Goal: Transaction & Acquisition: Purchase product/service

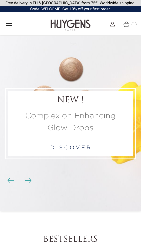
click at [133, 24] on span "(1)" at bounding box center [135, 24] width 6 height 5
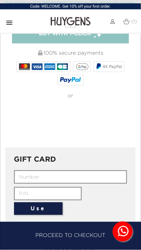
click at [38, 187] on input "text" at bounding box center [48, 193] width 68 height 13
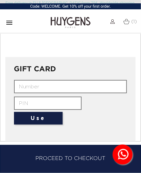
scroll to position [544, 0]
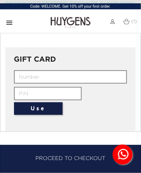
paste input "FY9O-CS6C-1MOV-LE3E"
type input "FY9O-CS6C-1MOV-LE3E"
click at [24, 73] on input "text" at bounding box center [71, 76] width 114 height 13
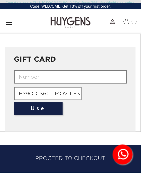
click at [40, 103] on button "Use" at bounding box center [38, 109] width 49 height 13
click at [17, 71] on input "text" at bounding box center [71, 76] width 114 height 13
type input "2"
click at [24, 103] on button "Use" at bounding box center [38, 109] width 49 height 13
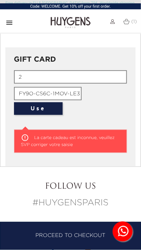
click at [23, 71] on input "2" at bounding box center [71, 76] width 114 height 13
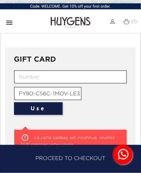
click at [20, 71] on input "text" at bounding box center [71, 76] width 114 height 13
paste input "FY9O-CS6C-1MOV-LE3E"
type input "FY9O-CS6C-1MOV-LE3E"
click at [67, 87] on input "FY9O-CS6C-1MOV-LE3E" at bounding box center [48, 93] width 68 height 13
click at [69, 88] on input "FY9O-CS6C-1MOV-LE3E" at bounding box center [48, 93] width 68 height 13
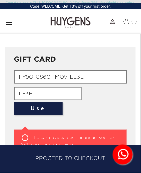
type input "LE3E"
click at [42, 103] on button "Use" at bounding box center [38, 109] width 49 height 13
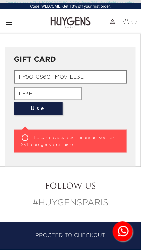
click at [92, 71] on input "FY9O-CS6C-1MOV-LE3E" at bounding box center [71, 76] width 114 height 13
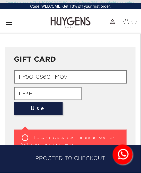
type input "FY9O-CS6C-1MOV"
click at [26, 103] on button "Use" at bounding box center [38, 109] width 49 height 13
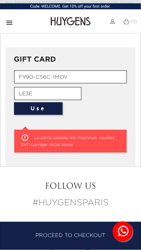
click at [26, 88] on input "LE3E" at bounding box center [48, 93] width 68 height 13
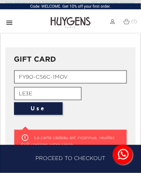
click at [41, 89] on input "LE3E" at bounding box center [48, 93] width 68 height 13
type input "L"
click at [72, 71] on input "FY9O-CS6C-1MOV" at bounding box center [71, 76] width 114 height 13
type input "F"
paste input "FY9O-CS6C-1MOV-LE3E"
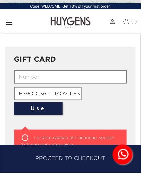
scroll to position [0, 2]
type input "FY9O-CS6C-1MOV-LE3E"
click at [20, 70] on input "text" at bounding box center [71, 76] width 114 height 13
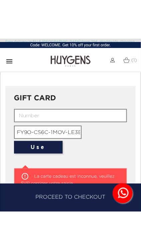
scroll to position [0, 0]
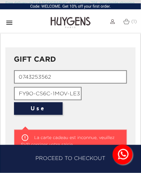
type input "0743253562"
click at [29, 103] on button "Use" at bounding box center [38, 109] width 49 height 13
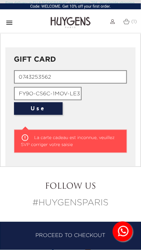
click at [32, 103] on button "Use" at bounding box center [38, 109] width 49 height 13
click at [31, 103] on button "Use" at bounding box center [38, 109] width 49 height 13
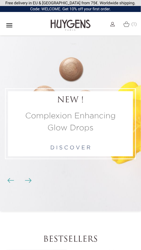
click at [132, 25] on span "(1)" at bounding box center [135, 24] width 6 height 5
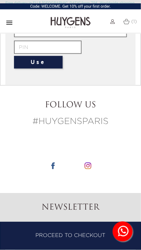
scroll to position [590, 0]
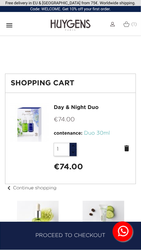
click at [60, 79] on h1 "Shopping Cart" at bounding box center [71, 83] width 120 height 8
click at [62, 81] on h1 "Shopping Cart" at bounding box center [71, 83] width 120 height 8
click at [60, 81] on h1 "Shopping Cart" at bounding box center [71, 83] width 120 height 8
click at [56, 84] on h1 "Shopping Cart" at bounding box center [71, 83] width 120 height 8
click at [56, 85] on h1 "Shopping Cart" at bounding box center [71, 83] width 120 height 8
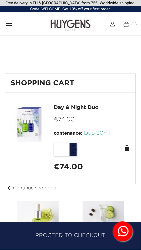
click at [55, 86] on h1 "Shopping Cart" at bounding box center [71, 83] width 120 height 8
click at [56, 87] on div "Shopping Cart" at bounding box center [70, 83] width 131 height 19
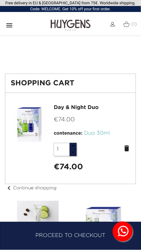
click at [60, 79] on h1 "Shopping Cart" at bounding box center [71, 83] width 120 height 8
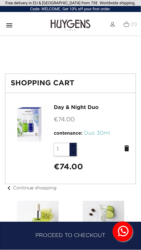
click at [66, 78] on div "Shopping Cart" at bounding box center [70, 83] width 131 height 19
click at [61, 82] on h1 "Shopping Cart" at bounding box center [71, 83] width 120 height 8
click at [60, 83] on h1 "Shopping Cart" at bounding box center [71, 83] width 120 height 8
click at [61, 83] on h1 "Shopping Cart" at bounding box center [71, 83] width 120 height 8
click at [112, 25] on img at bounding box center [113, 24] width 5 height 5
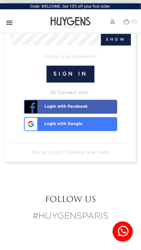
scroll to position [58, 0]
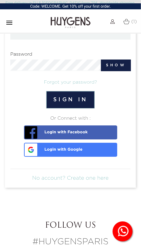
click at [129, 21] on img at bounding box center [127, 22] width 6 height 6
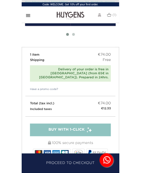
scroll to position [293, 0]
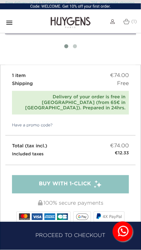
click at [39, 123] on link "Have a promo code?" at bounding box center [28, 126] width 47 height 6
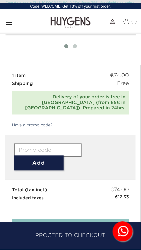
click at [43, 144] on input "text" at bounding box center [48, 150] width 68 height 13
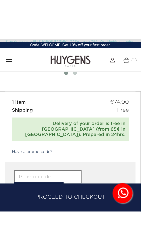
scroll to position [311, 0]
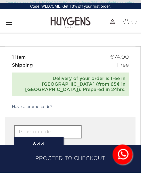
click at [109, 126] on form "Add" at bounding box center [71, 139] width 114 height 27
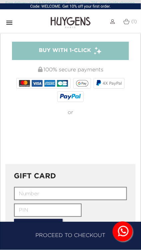
scroll to position [470, 0]
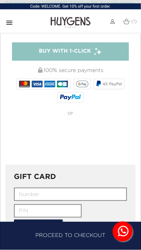
click at [138, 224] on link "Proceed to checkout" at bounding box center [70, 236] width 141 height 28
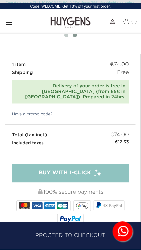
scroll to position [301, 0]
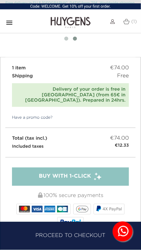
click at [56, 173] on span "Buy with 1-Click" at bounding box center [65, 177] width 52 height 8
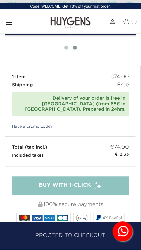
scroll to position [289, 0]
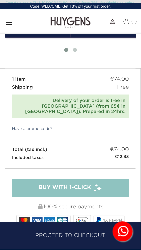
click at [11, 19] on icon "" at bounding box center [9, 23] width 8 height 8
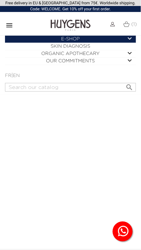
scroll to position [0, 0]
click at [8, 74] on link "FR" at bounding box center [8, 75] width 6 height 5
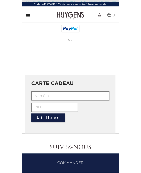
scroll to position [477, 0]
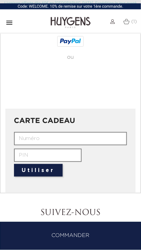
click at [51, 172] on button "Utiliser" at bounding box center [38, 170] width 49 height 13
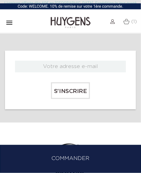
scroll to position [768, 0]
